Goal: Task Accomplishment & Management: Manage account settings

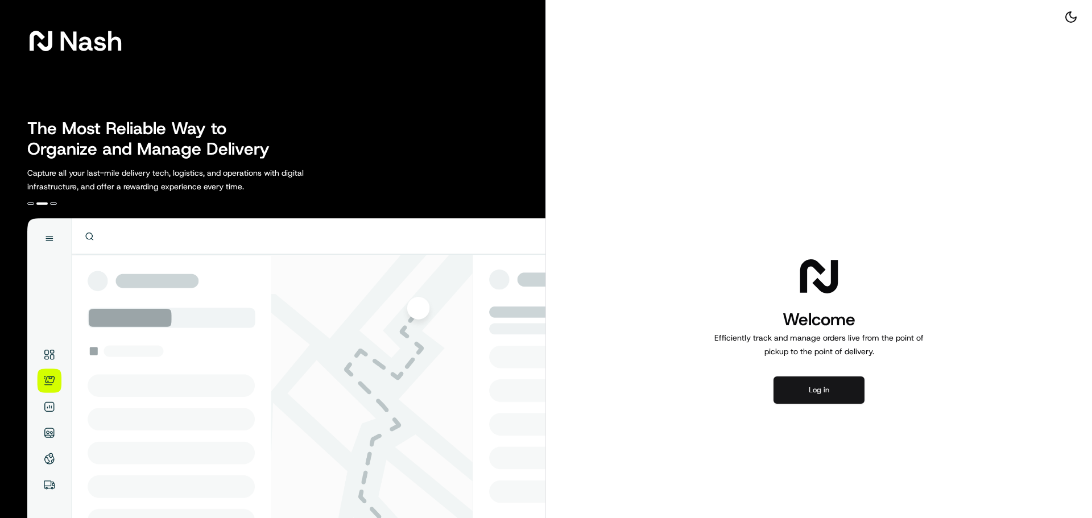
click at [848, 394] on button "Log in" at bounding box center [818, 389] width 91 height 27
